Goal: Check status: Check status

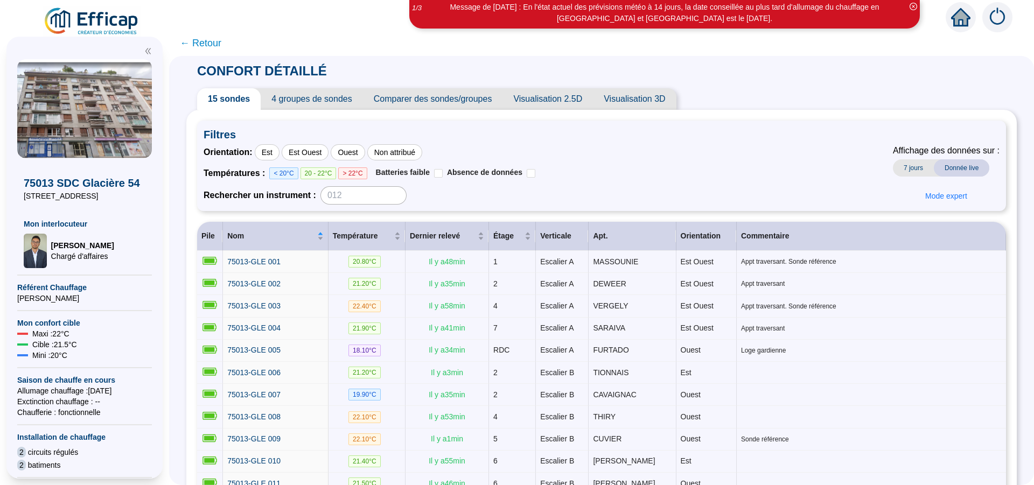
click at [635, 170] on span "Donnée live" at bounding box center [961, 167] width 55 height 17
click at [635, 169] on span "7 jours" at bounding box center [913, 167] width 41 height 17
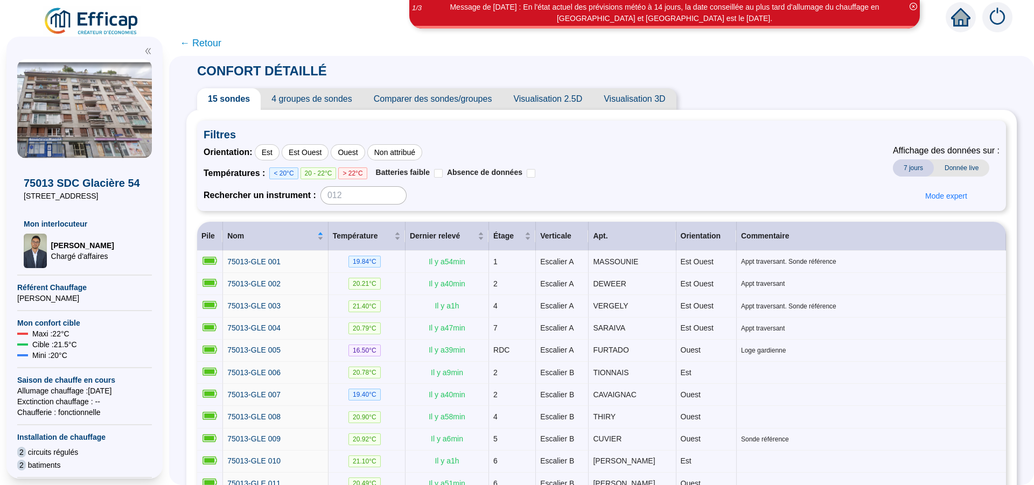
click at [635, 168] on span "7 jours" at bounding box center [913, 167] width 41 height 17
click at [239, 99] on span "15 sondes" at bounding box center [229, 99] width 64 height 22
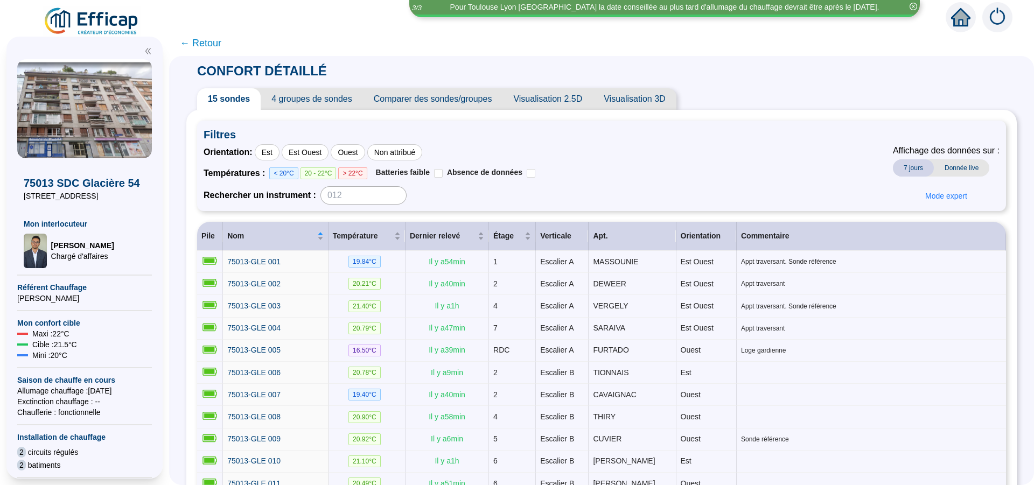
click at [561, 104] on span "Visualisation 2.5D" at bounding box center [547, 99] width 90 height 22
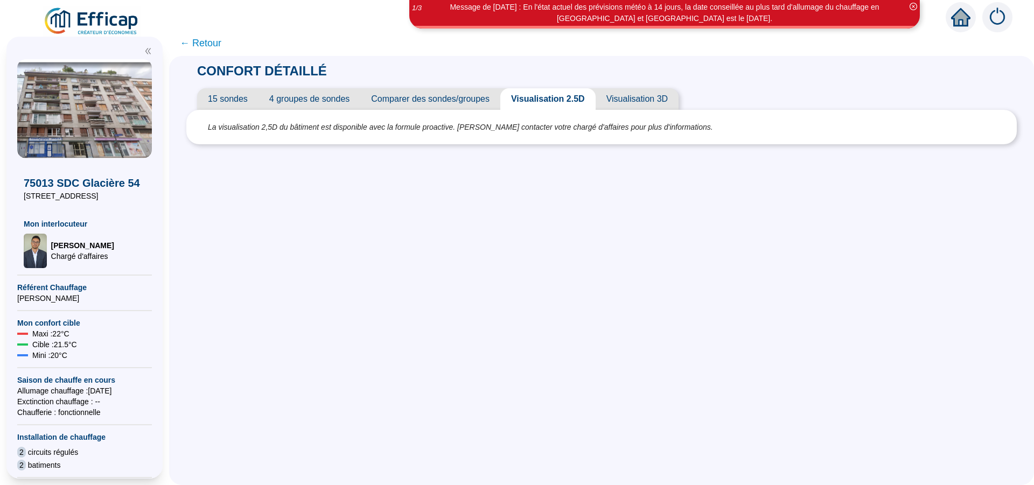
click at [230, 101] on span "15 sondes" at bounding box center [227, 99] width 61 height 22
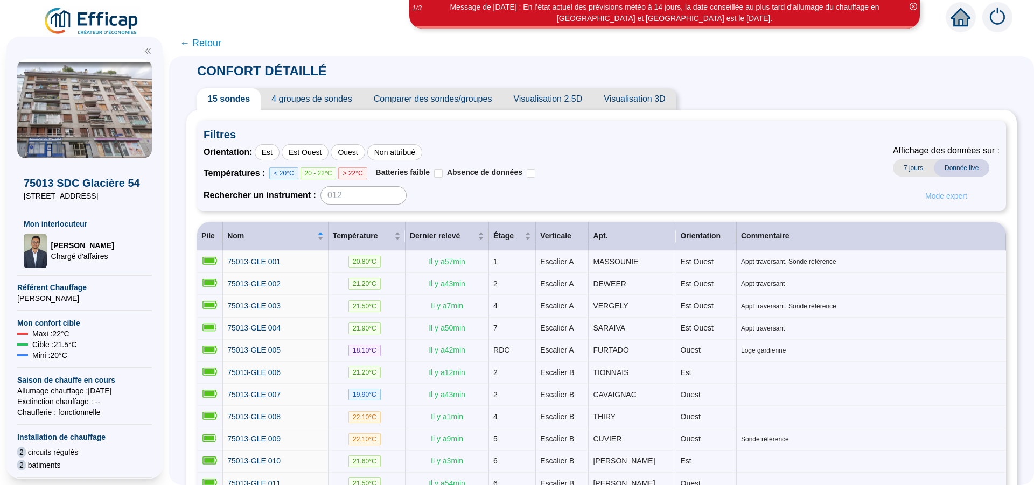
click at [635, 198] on span "Mode expert" at bounding box center [946, 196] width 42 height 11
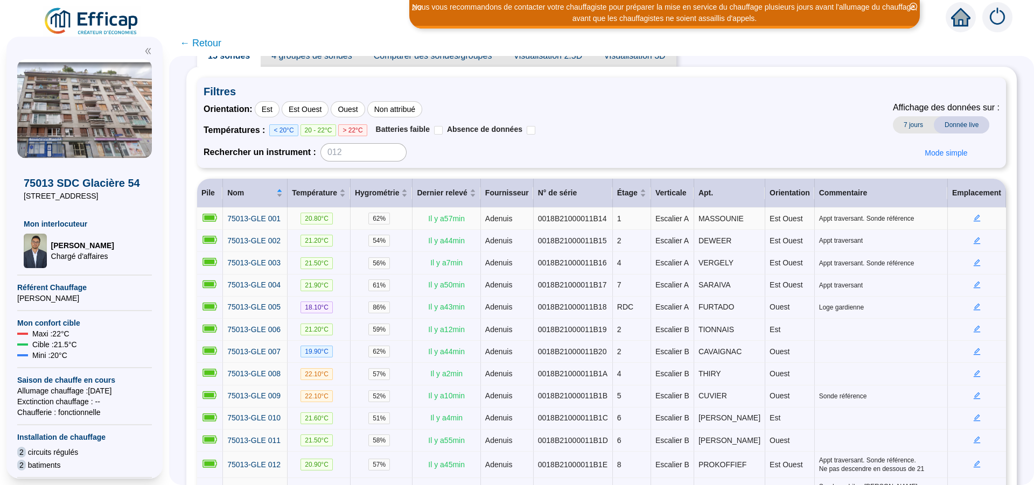
scroll to position [111, 0]
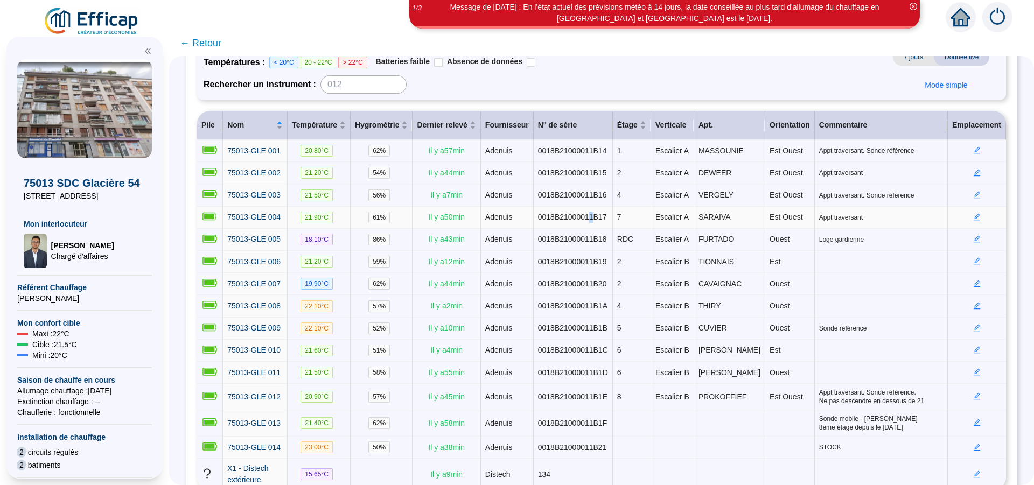
click at [585, 220] on span "0018B21000011B17" at bounding box center [572, 217] width 69 height 9
